Goal: Task Accomplishment & Management: Use online tool/utility

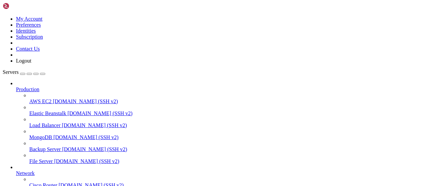
type input "/root/cloudflare/turnstile"
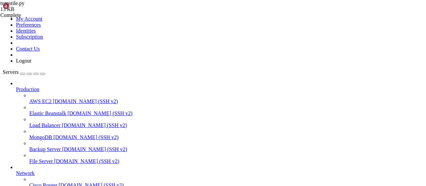
type textarea ") app.run(host=args.host, port=int(args.port))"
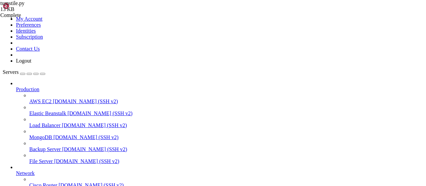
type input "/root/cloudflare/scraper"
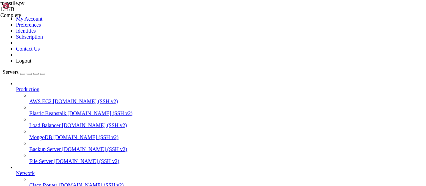
scroll to position [90, 0]
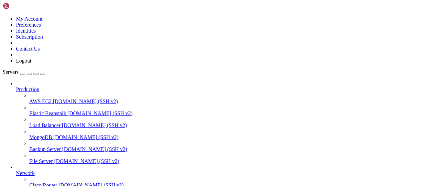
type input "/root/bot-bypass"
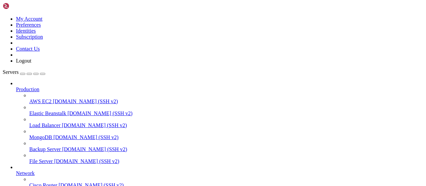
scroll to position [35, 0]
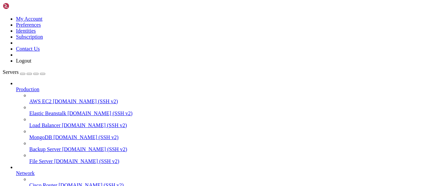
scroll to position [164, 0]
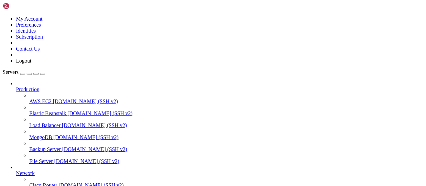
copy x-row "3"
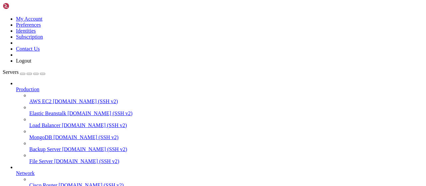
scroll to position [262, 0]
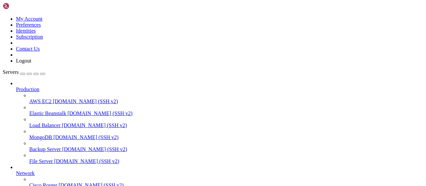
scroll to position [378, 0]
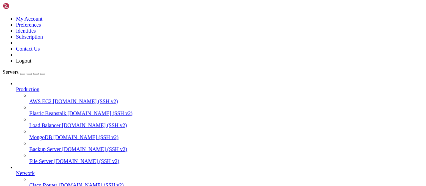
type input "/root/bot-bypass"
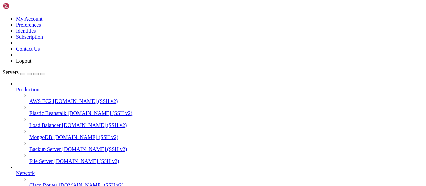
scroll to position [0, 0]
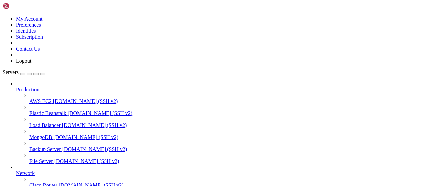
drag, startPoint x: 96, startPoint y: 8, endPoint x: 69, endPoint y: 6, distance: 27.1
